Goal: Information Seeking & Learning: Learn about a topic

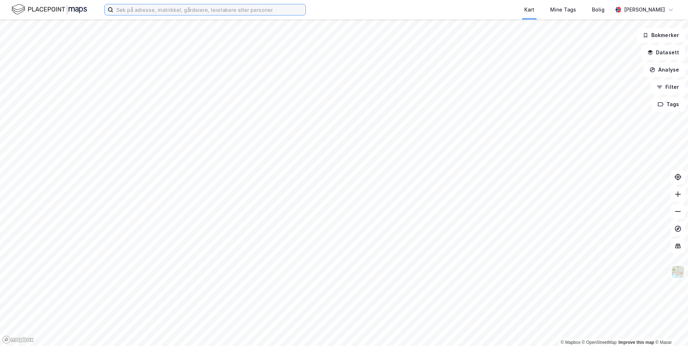
click at [130, 11] on input at bounding box center [209, 9] width 192 height 11
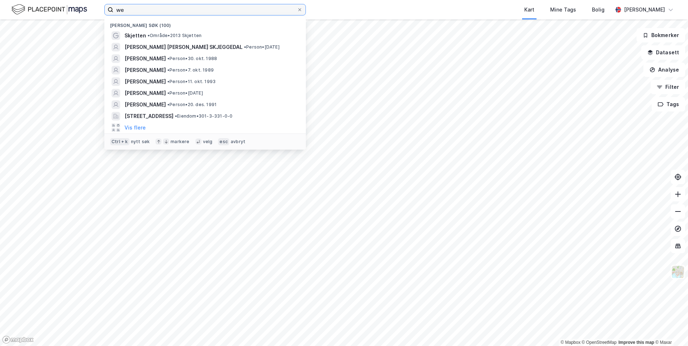
type input "w"
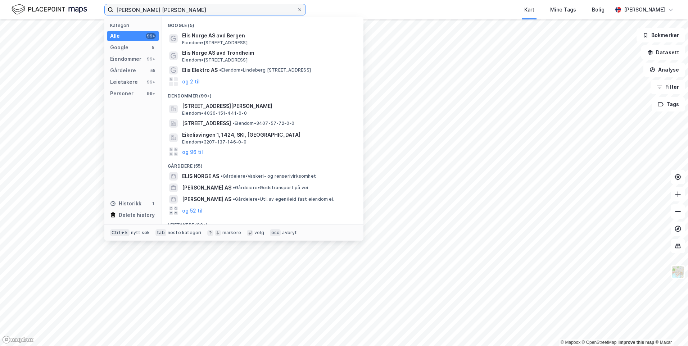
type input "[PERSON_NAME] [PERSON_NAME]"
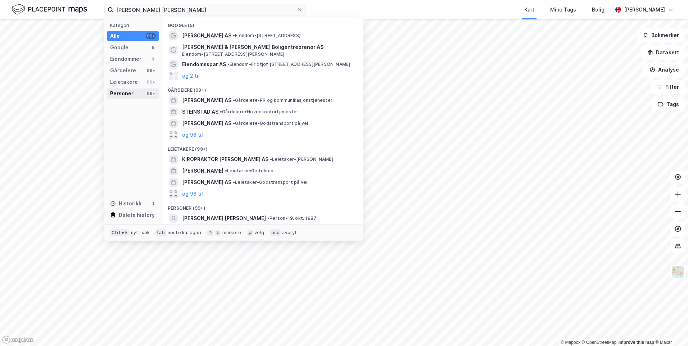
click at [130, 92] on div "Personer" at bounding box center [121, 93] width 23 height 9
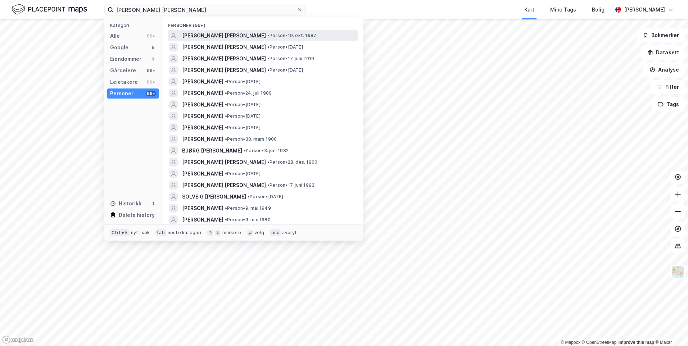
click at [197, 34] on span "[PERSON_NAME] [PERSON_NAME]" at bounding box center [224, 35] width 84 height 9
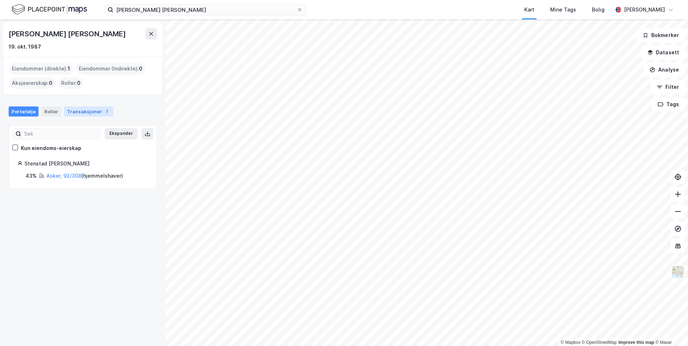
click at [71, 114] on div "Transaksjoner 7" at bounding box center [88, 112] width 49 height 10
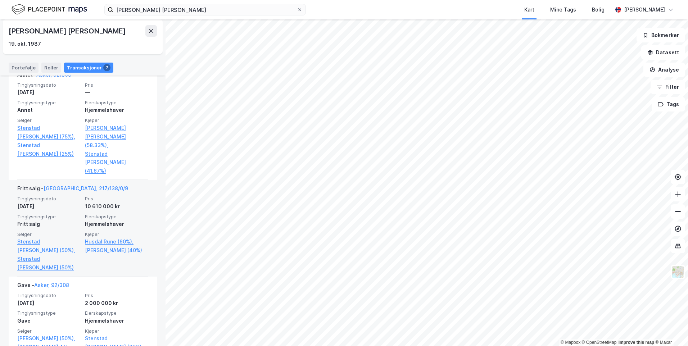
scroll to position [288, 0]
click at [66, 185] on link "[GEOGRAPHIC_DATA], 217/138/0/9" at bounding box center [86, 188] width 85 height 6
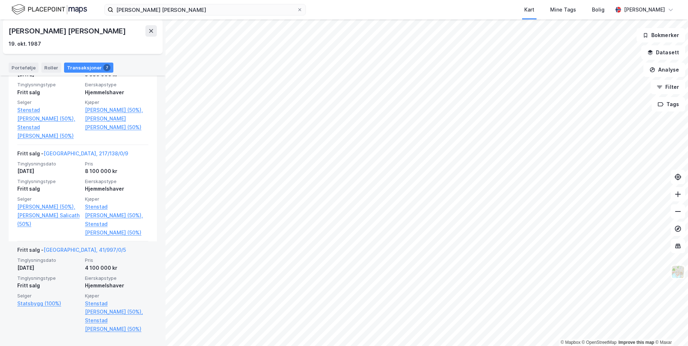
scroll to position [579, 0]
click at [83, 245] on div "Fritt salg - [GEOGRAPHIC_DATA], 41/997/0/5" at bounding box center [71, 251] width 109 height 12
click at [80, 249] on link "[GEOGRAPHIC_DATA], 41/997/0/5" at bounding box center [85, 249] width 82 height 6
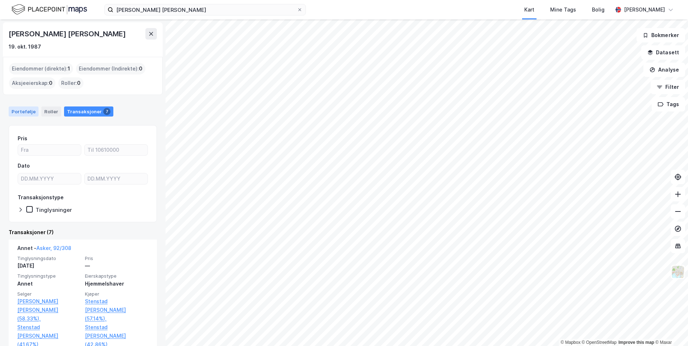
click at [28, 110] on div "Portefølje" at bounding box center [24, 112] width 30 height 10
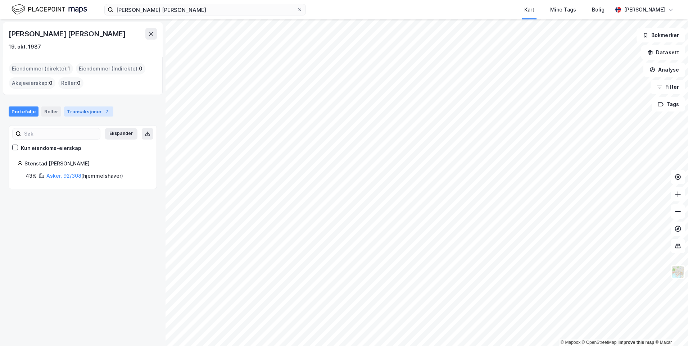
click at [103, 112] on div "7" at bounding box center [106, 111] width 7 height 7
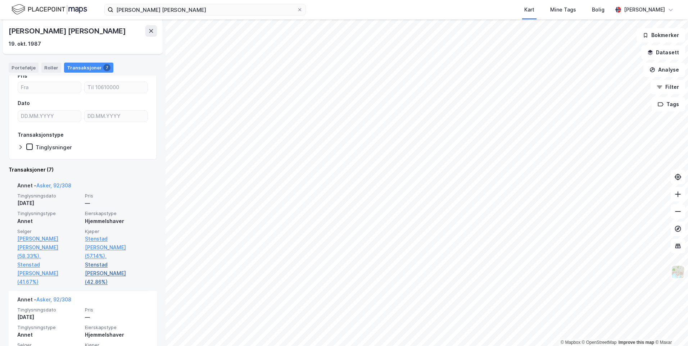
scroll to position [108, 0]
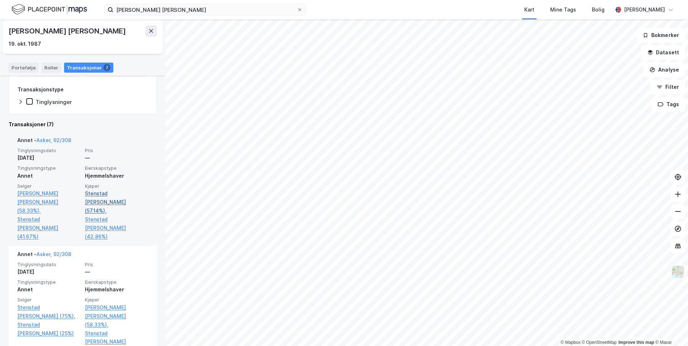
click at [111, 196] on link "Stenstad [PERSON_NAME] (57.14%)," at bounding box center [116, 202] width 63 height 26
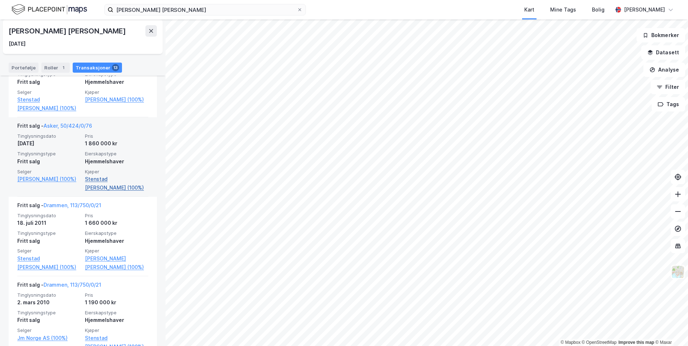
scroll to position [1080, 0]
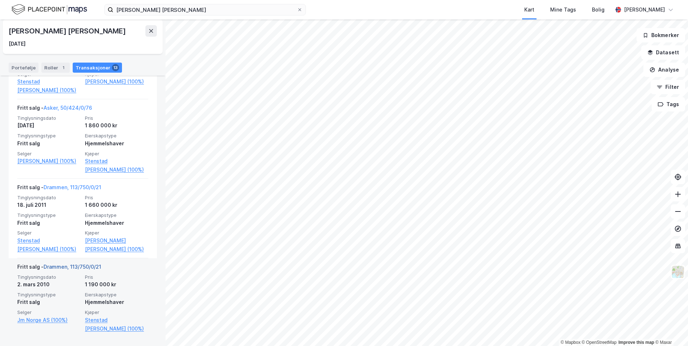
click at [91, 266] on link "Drammen, 113/750/0/21" at bounding box center [73, 267] width 58 height 6
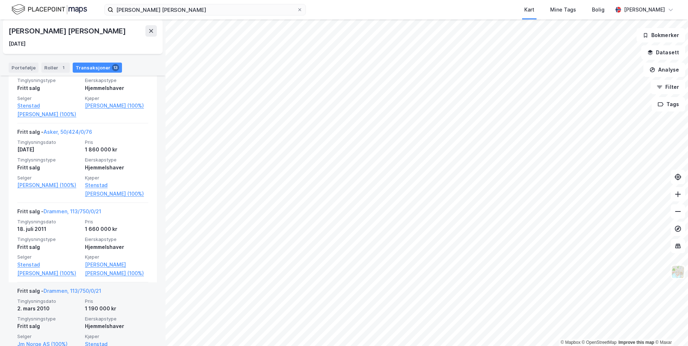
scroll to position [1044, 0]
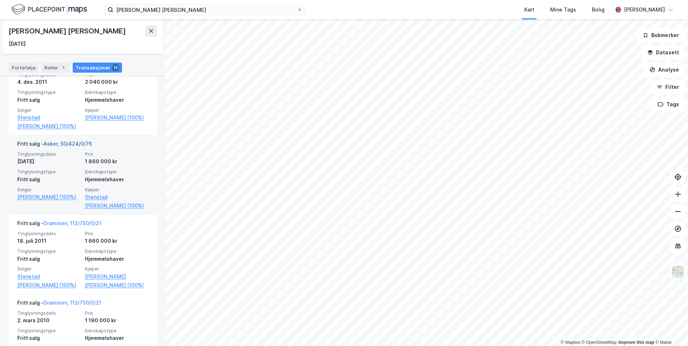
click at [69, 145] on link "Asker, 50/424/0/76" at bounding box center [68, 144] width 49 height 6
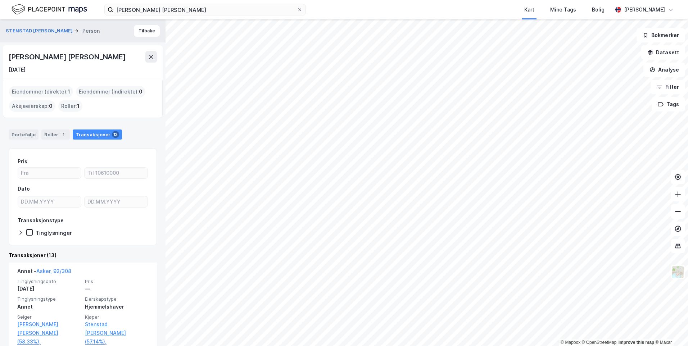
click at [108, 102] on div "Eiendommer (direkte) : 1 Eiendommer (Indirekte) : 0 Aksjeeierskap : 0 Roller : 1" at bounding box center [83, 99] width 148 height 26
